Goal: Information Seeking & Learning: Learn about a topic

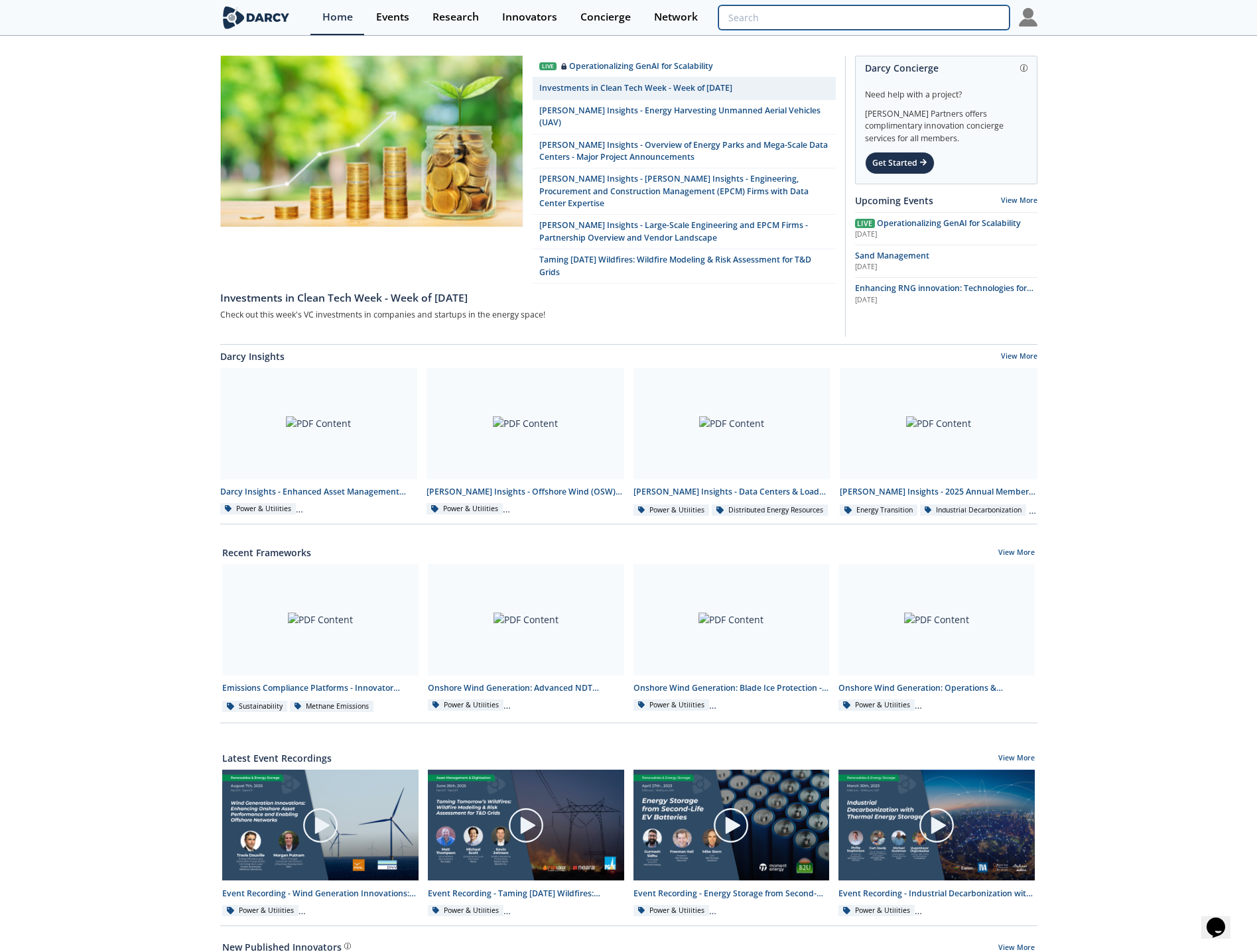
click at [939, 24] on input "search" at bounding box center [863, 17] width 290 height 24
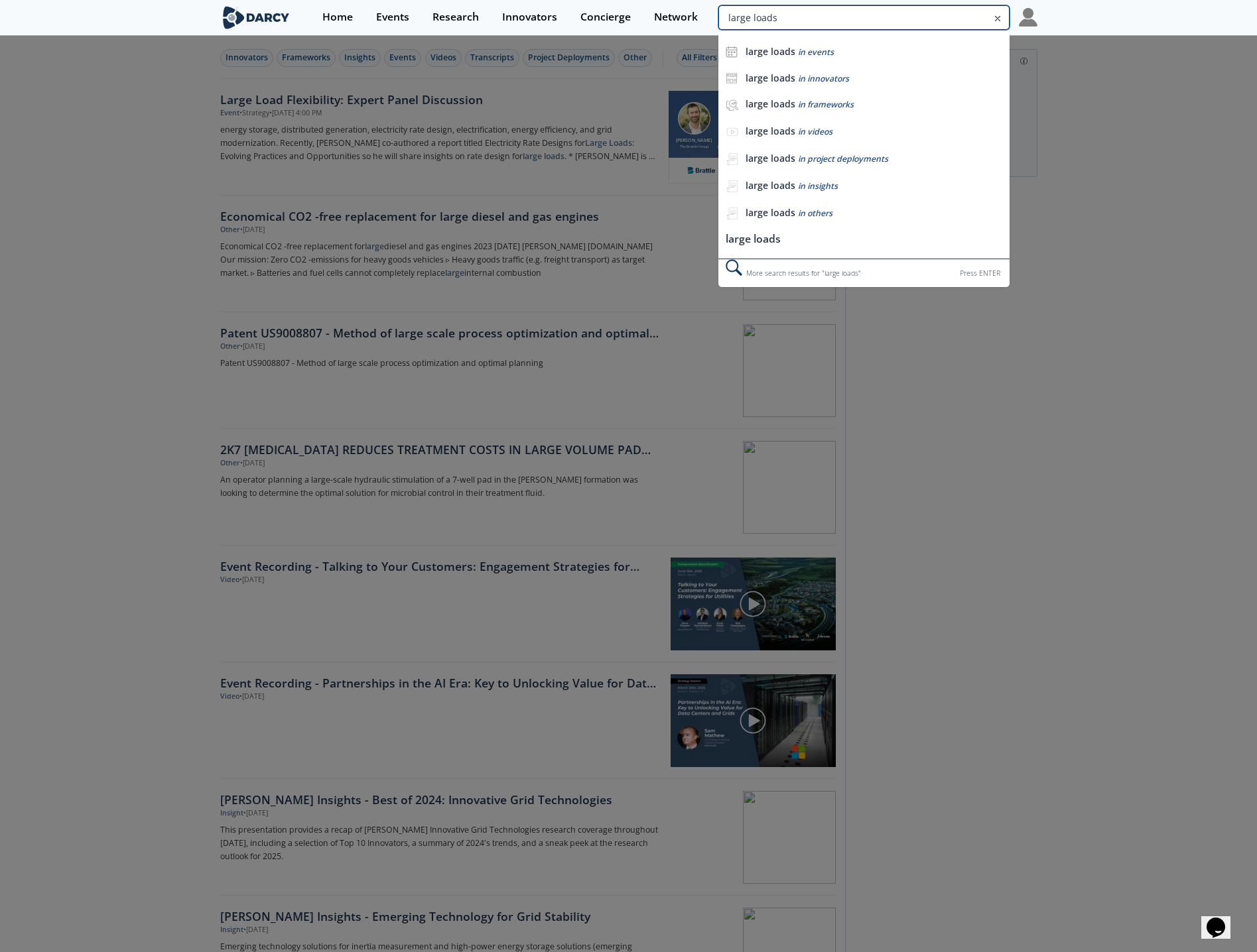
drag, startPoint x: 963, startPoint y: 18, endPoint x: 924, endPoint y: 21, distance: 39.1
click at [924, 21] on input "large loads" at bounding box center [863, 17] width 290 height 24
drag, startPoint x: 859, startPoint y: 24, endPoint x: 685, endPoint y: 18, distance: 174.1
click at [685, 18] on div "Home Events Research Innovators Concierge Network large loads large loads in ev…" at bounding box center [673, 17] width 726 height 35
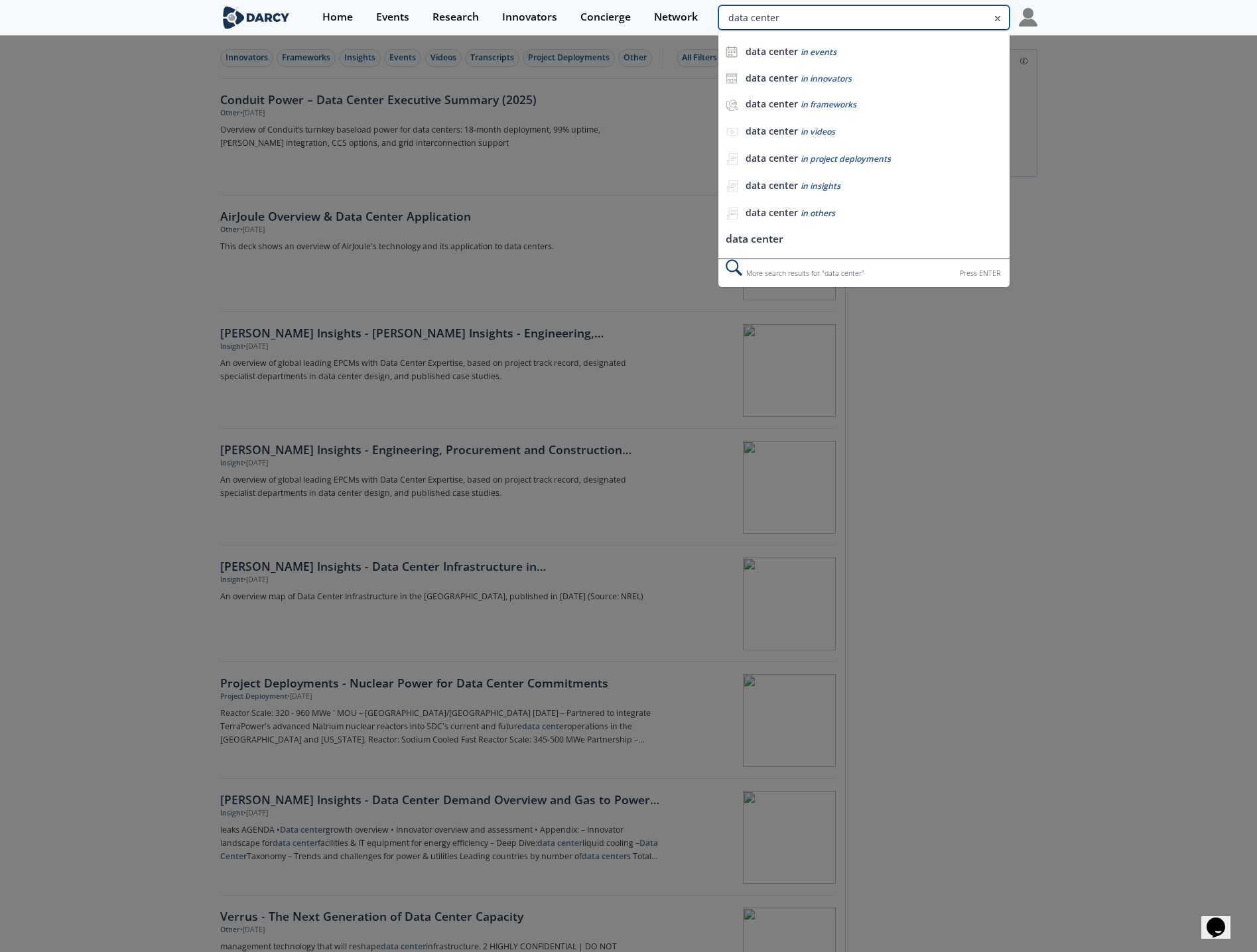
click at [966, 14] on input "data center" at bounding box center [863, 17] width 290 height 24
type input "data center align"
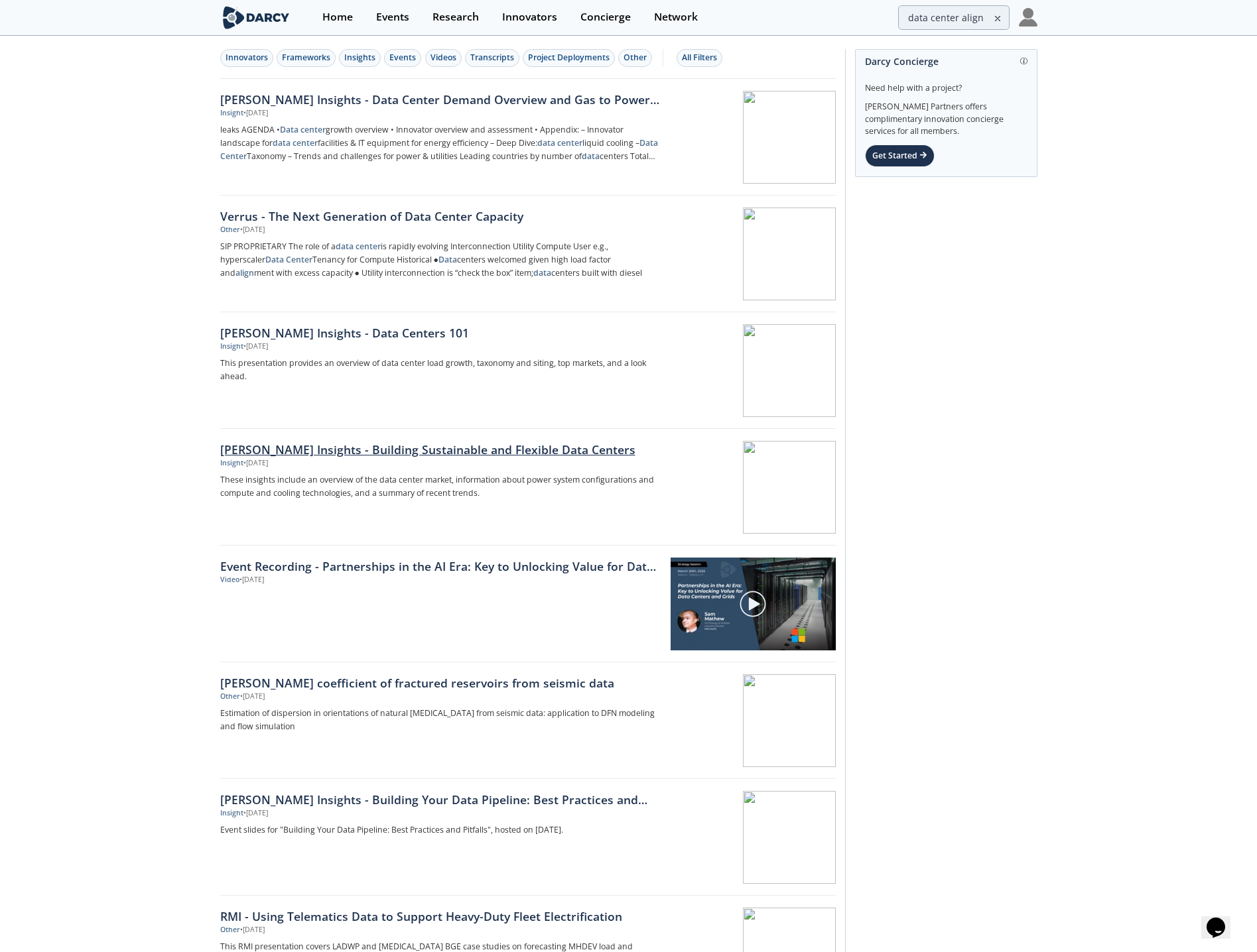
click at [347, 450] on div "[PERSON_NAME] Insights - Building Sustainable and Flexible Data Centers" at bounding box center [439, 450] width 439 height 17
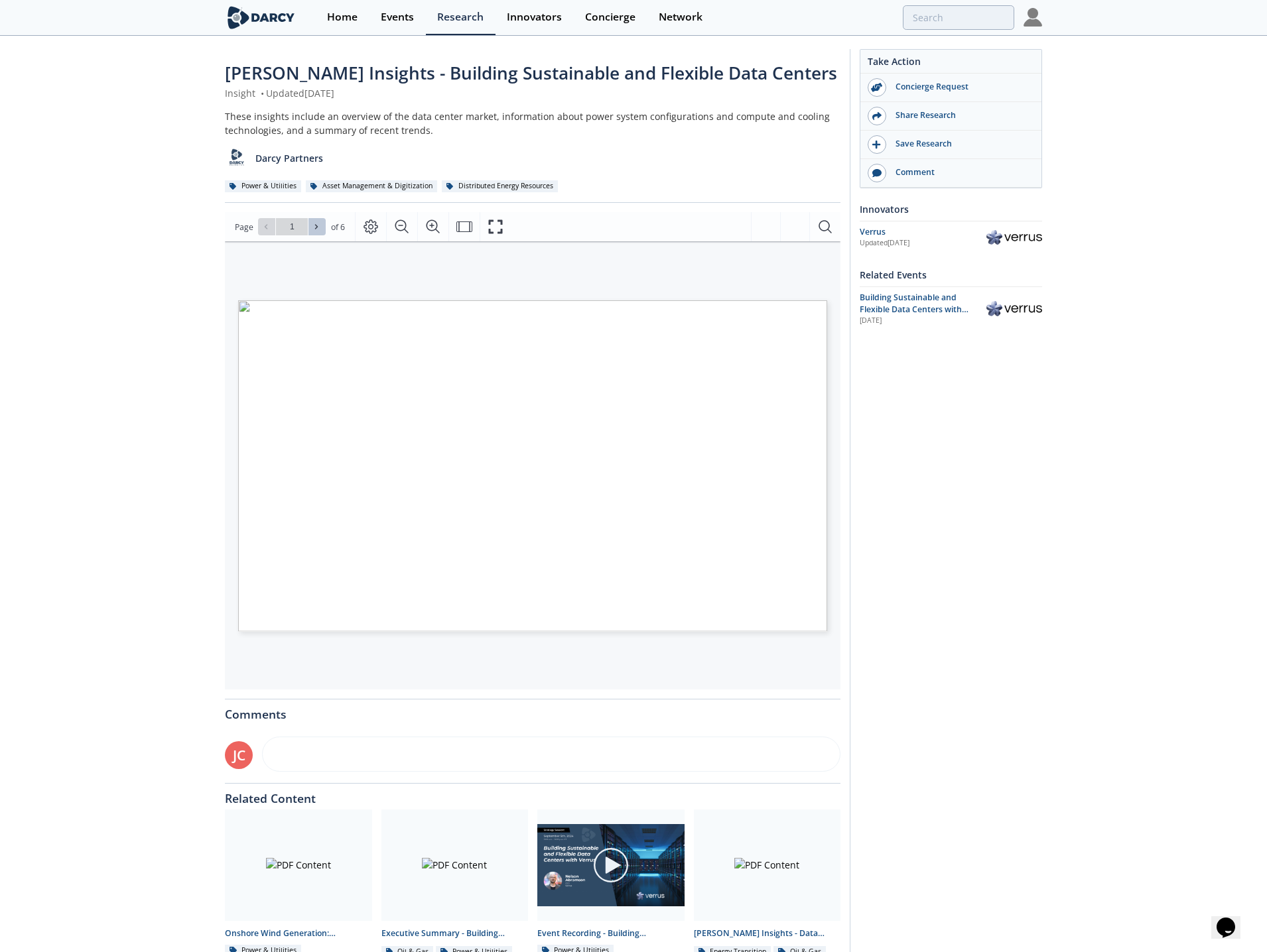
click at [308, 223] on button at bounding box center [317, 227] width 17 height 17
click at [310, 224] on button at bounding box center [317, 227] width 17 height 17
click at [313, 225] on icon at bounding box center [316, 227] width 8 height 8
type input "5"
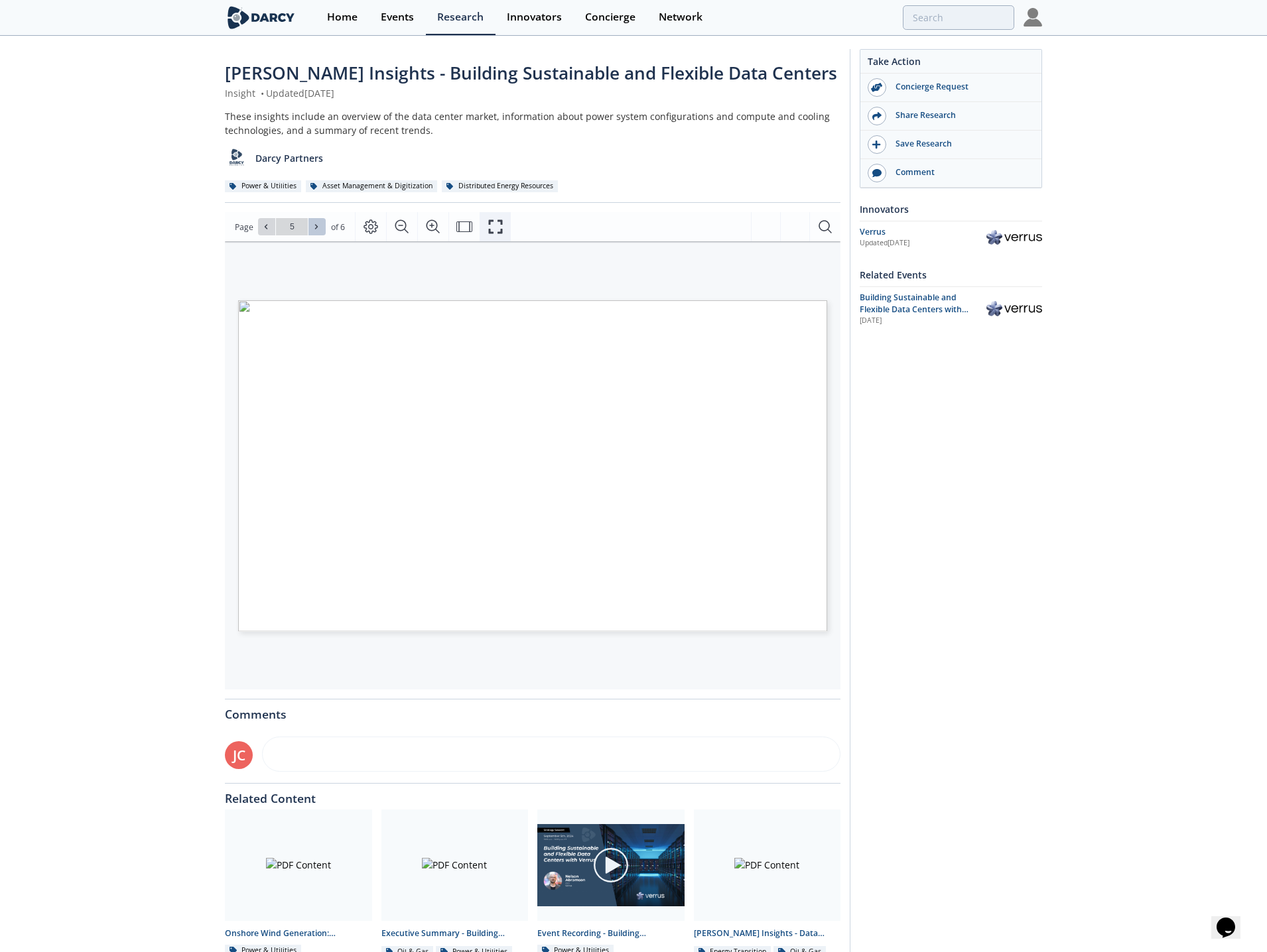
click at [498, 223] on icon "Fullscreen" at bounding box center [495, 227] width 16 height 16
type input "4"
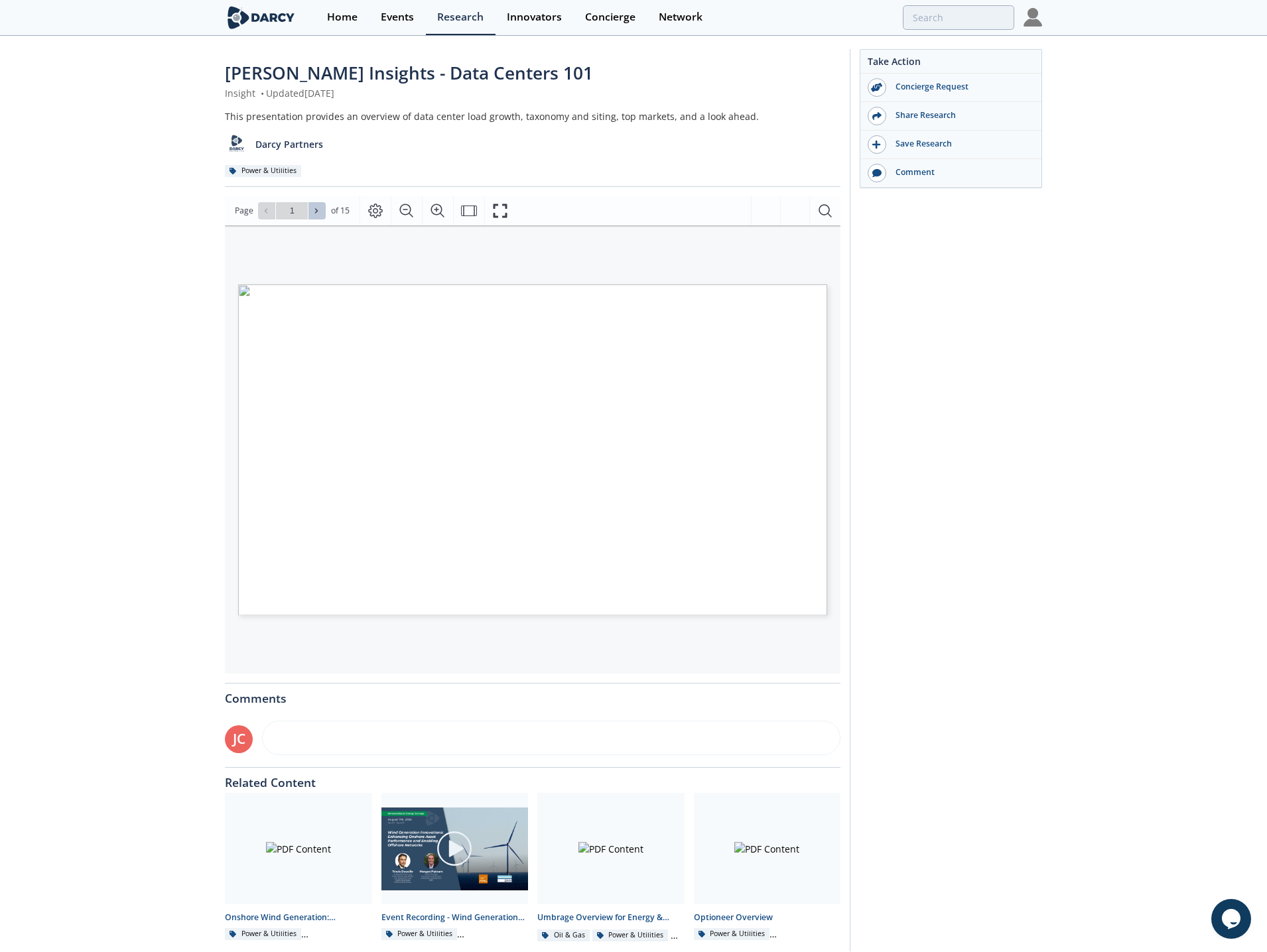
click at [320, 209] on span at bounding box center [317, 210] width 10 height 10
type input "2"
click at [320, 209] on span at bounding box center [317, 210] width 10 height 10
type input "3"
click at [320, 209] on span at bounding box center [317, 210] width 10 height 10
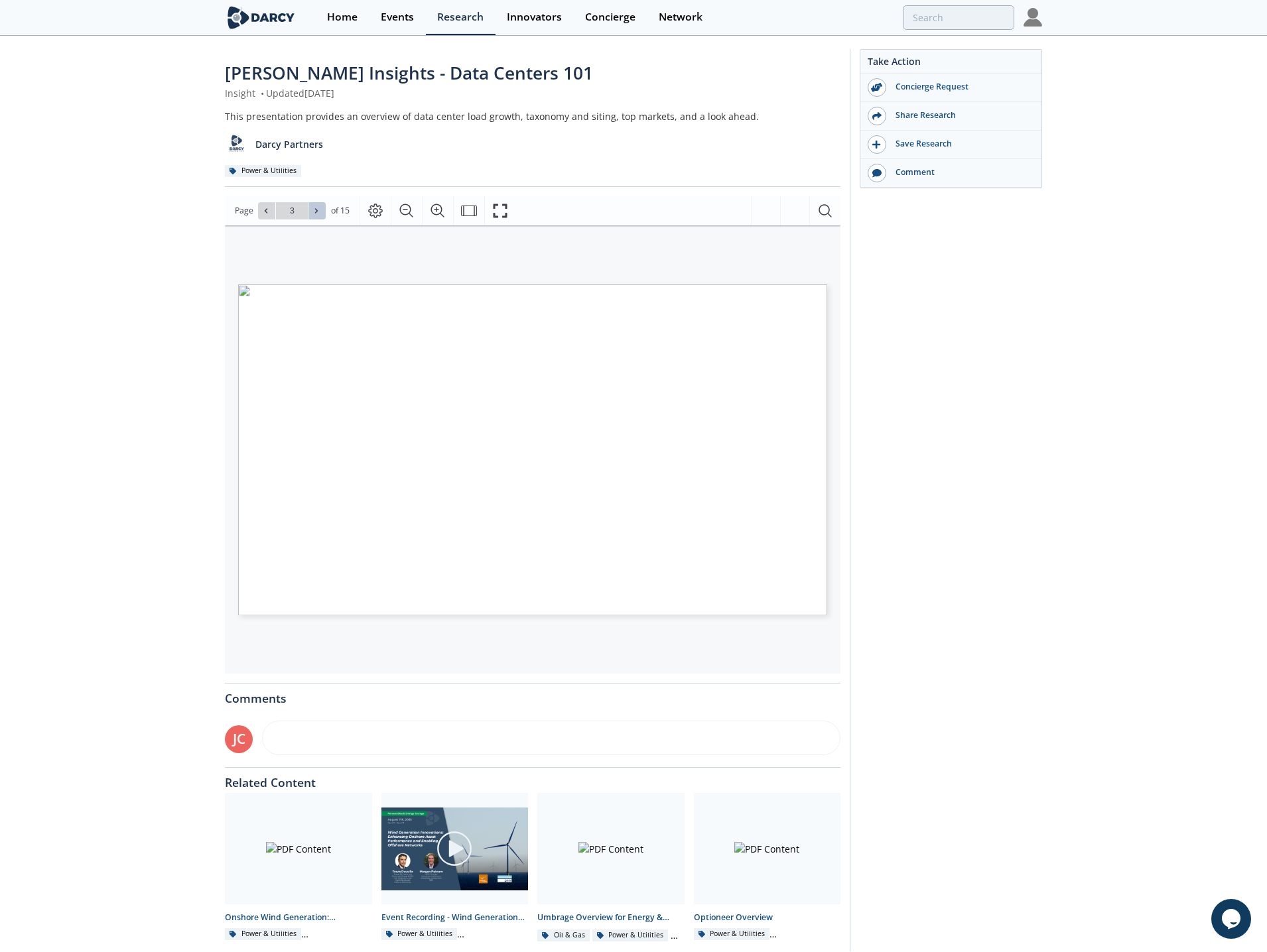
type input "4"
click at [320, 209] on span at bounding box center [317, 210] width 10 height 10
type input "5"
click at [320, 209] on span at bounding box center [317, 210] width 10 height 10
type input "6"
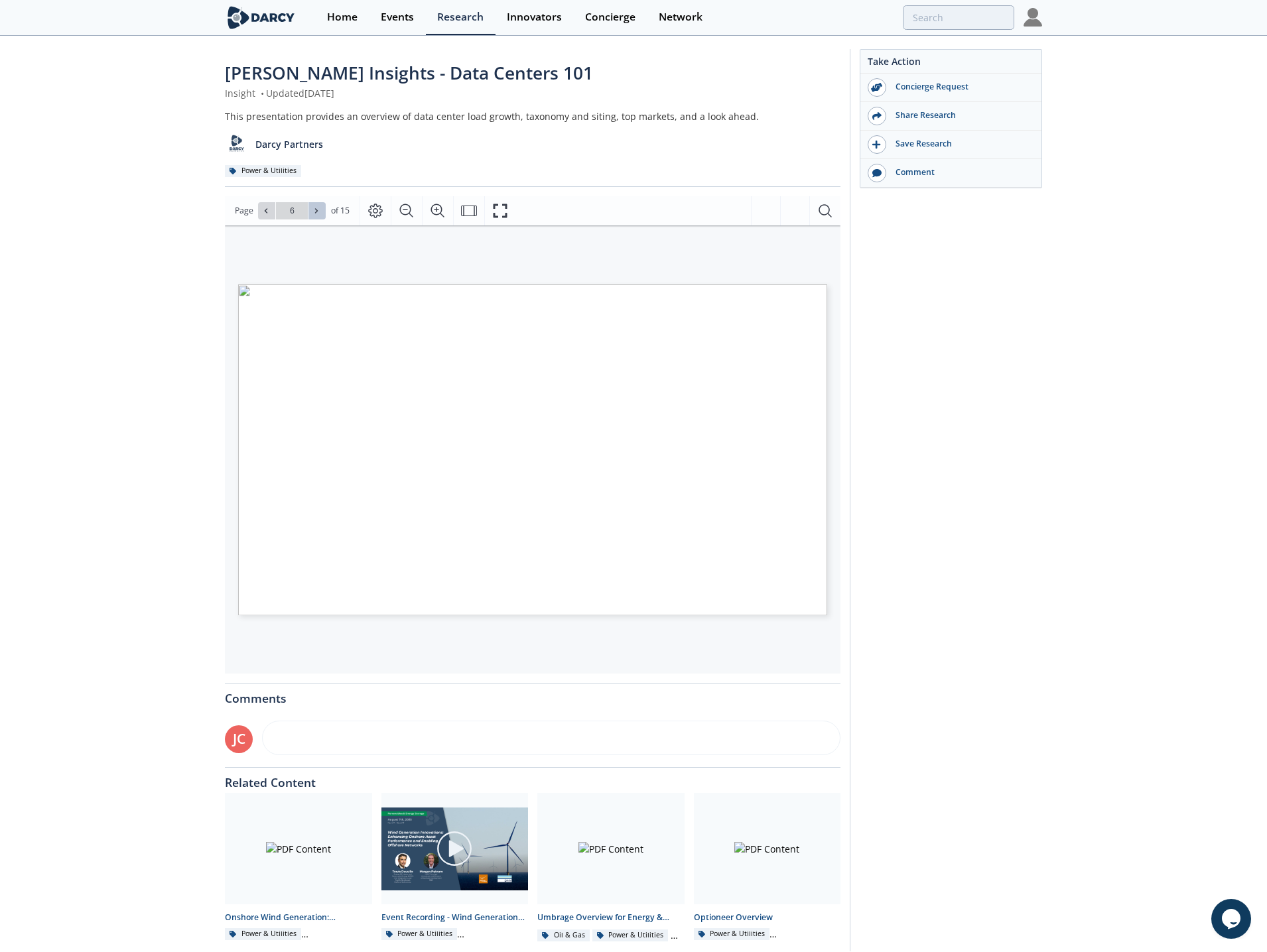
click at [320, 209] on span at bounding box center [317, 210] width 10 height 10
type input "7"
click at [320, 209] on span at bounding box center [317, 210] width 10 height 10
type input "8"
click at [377, 211] on icon "Page Layout" at bounding box center [375, 211] width 16 height 16
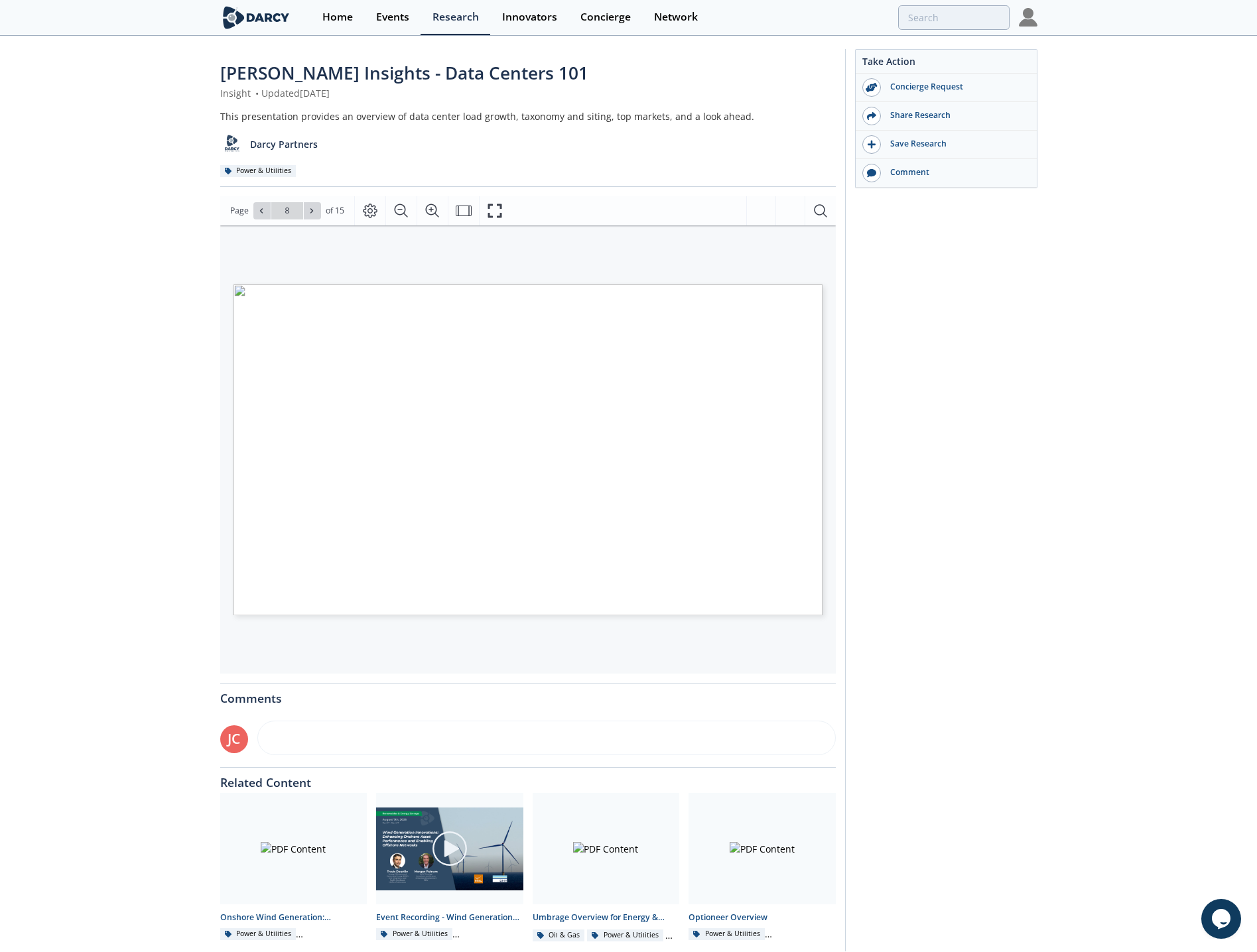
click at [152, 479] on div "Darcy Insights - Data Centers 101 Insight • Updated October 21, 2024 This prese…" at bounding box center [628, 504] width 1257 height 933
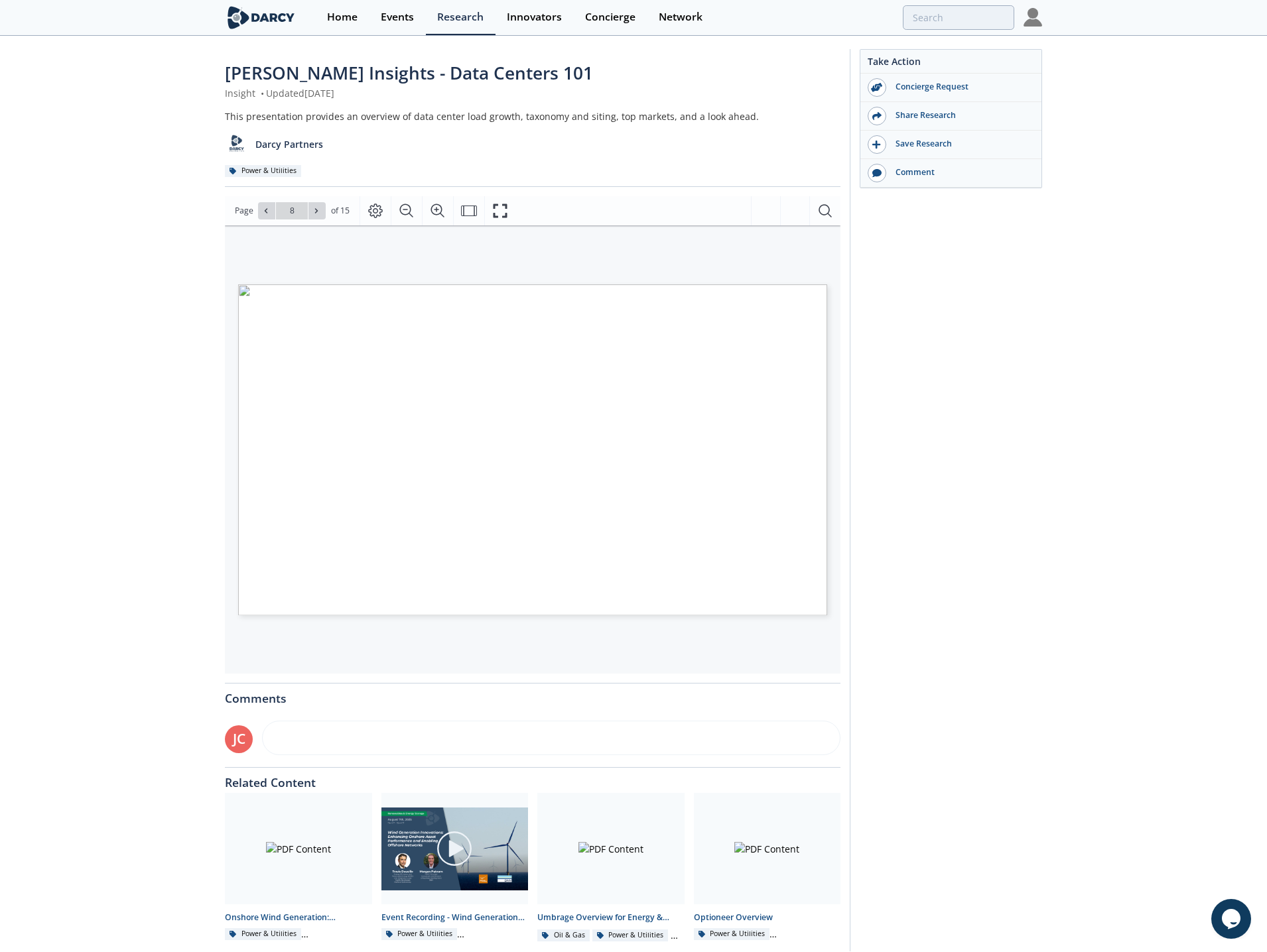
drag, startPoint x: 403, startPoint y: 375, endPoint x: 240, endPoint y: 447, distance: 178.2
click at [240, 447] on div "DATA CENTER GROWTH IMPLICATIONS SHIFTING LANDSCAPES TO SECONDARY MARKETS AND CH…" at bounding box center [510, 438] width 545 height 307
drag, startPoint x: 490, startPoint y: 210, endPoint x: 495, endPoint y: 288, distance: 78.2
click at [493, 210] on icon "Fullscreen" at bounding box center [501, 211] width 16 height 16
click at [318, 210] on icon at bounding box center [316, 210] width 8 height 8
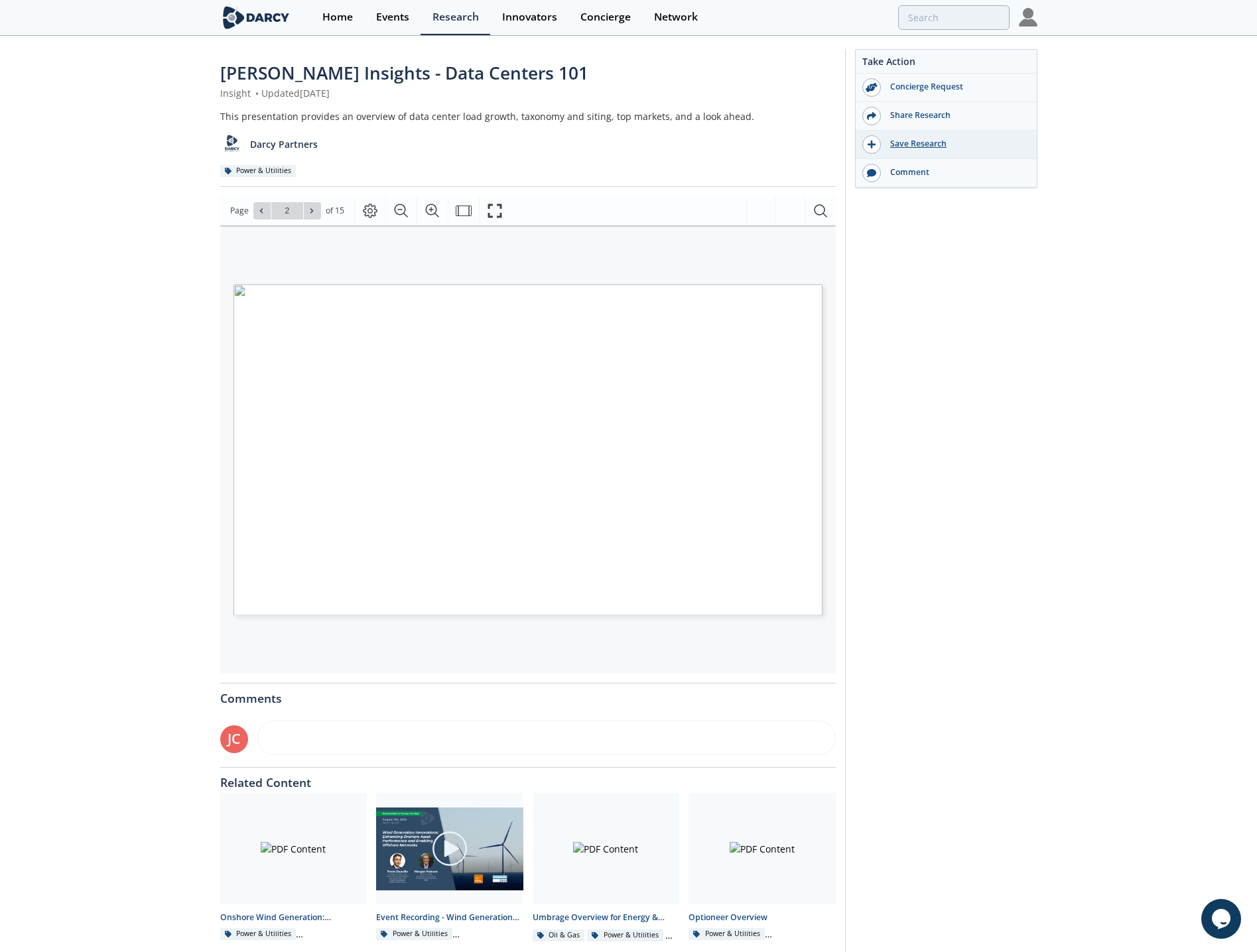
click at [870, 144] on icon at bounding box center [871, 143] width 8 height 8
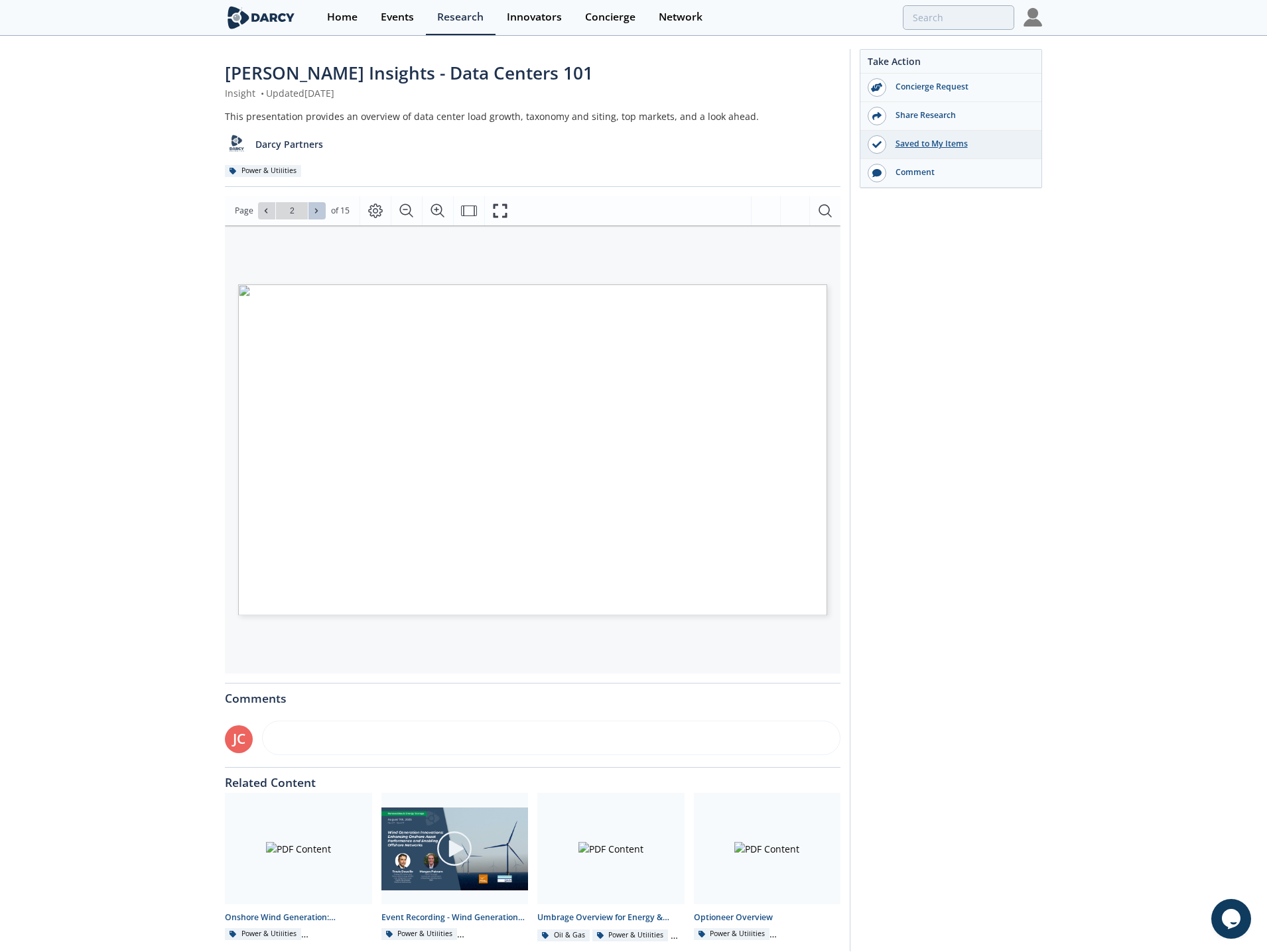
click at [315, 215] on button at bounding box center [317, 211] width 17 height 17
click at [315, 215] on span at bounding box center [317, 210] width 10 height 10
type input "2"
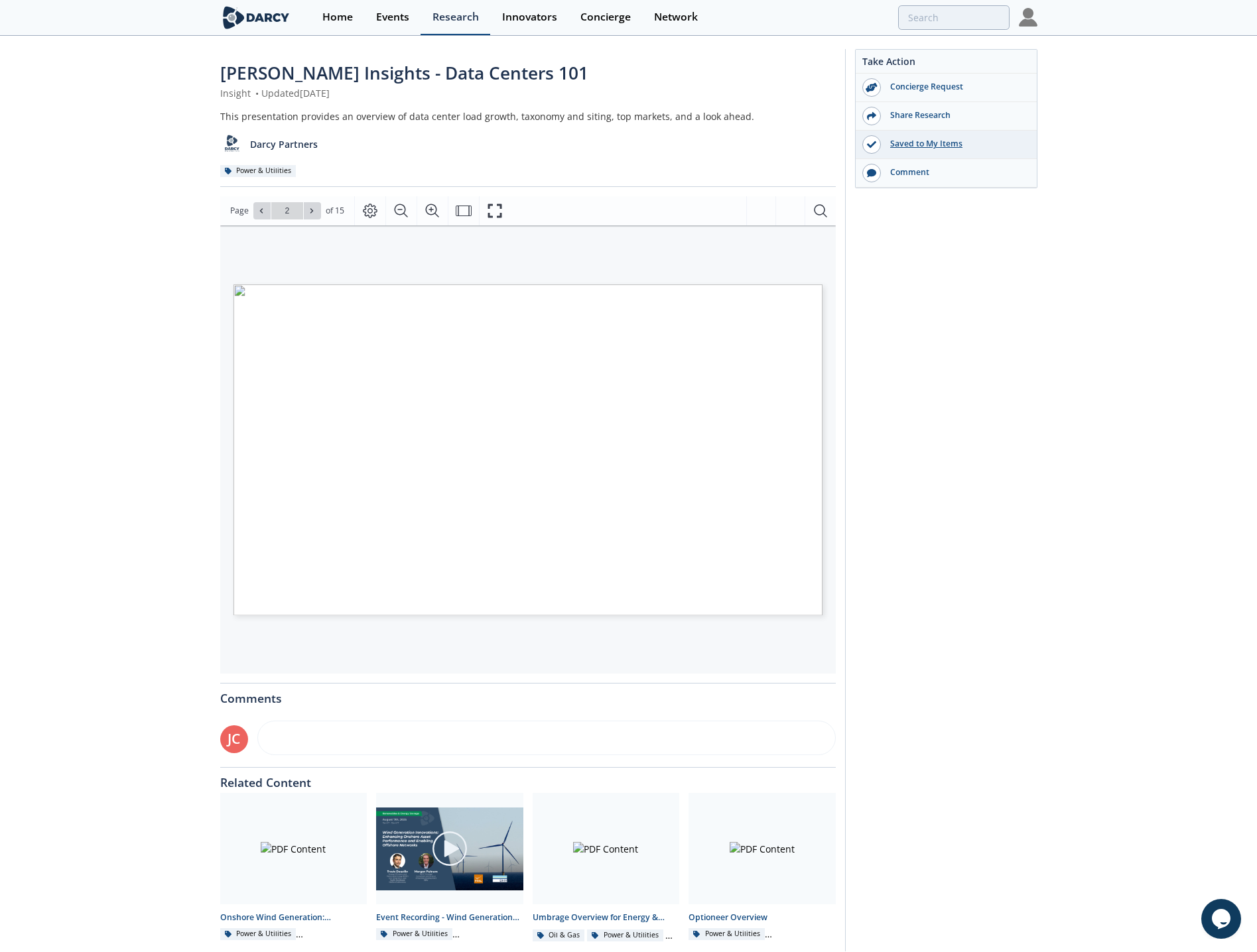
click at [469, 23] on div "Research" at bounding box center [455, 17] width 46 height 10
